Goal: Task Accomplishment & Management: Use online tool/utility

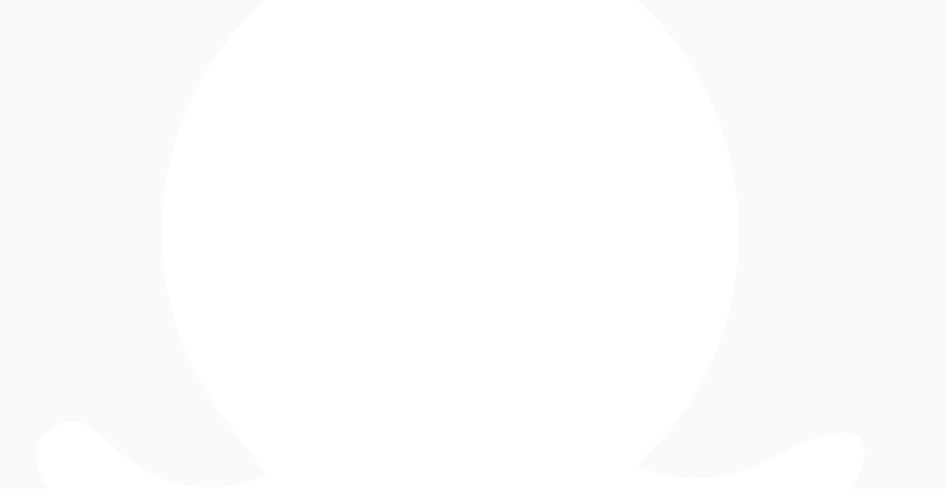
scroll to position [87, 0]
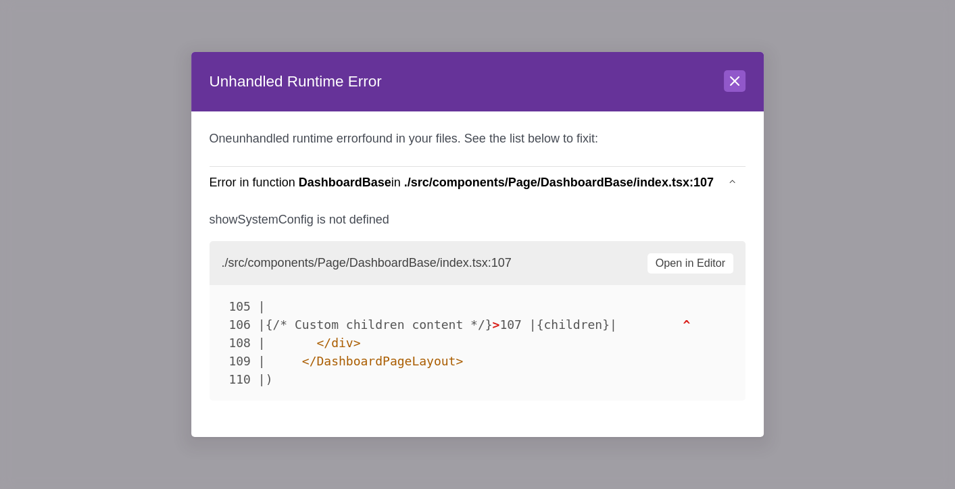
scroll to position [631, 0]
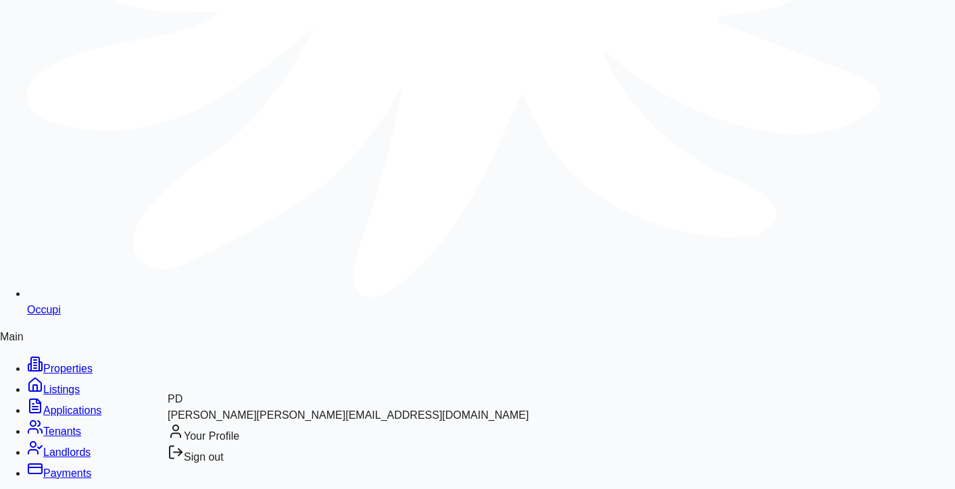
click at [182, 461] on icon at bounding box center [176, 453] width 16 height 16
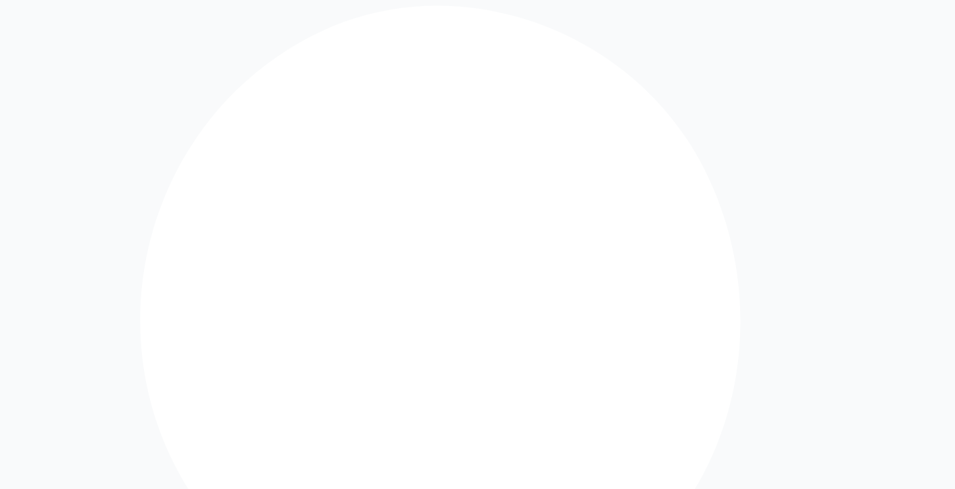
type input "**********"
